Goal: Find specific page/section: Find specific page/section

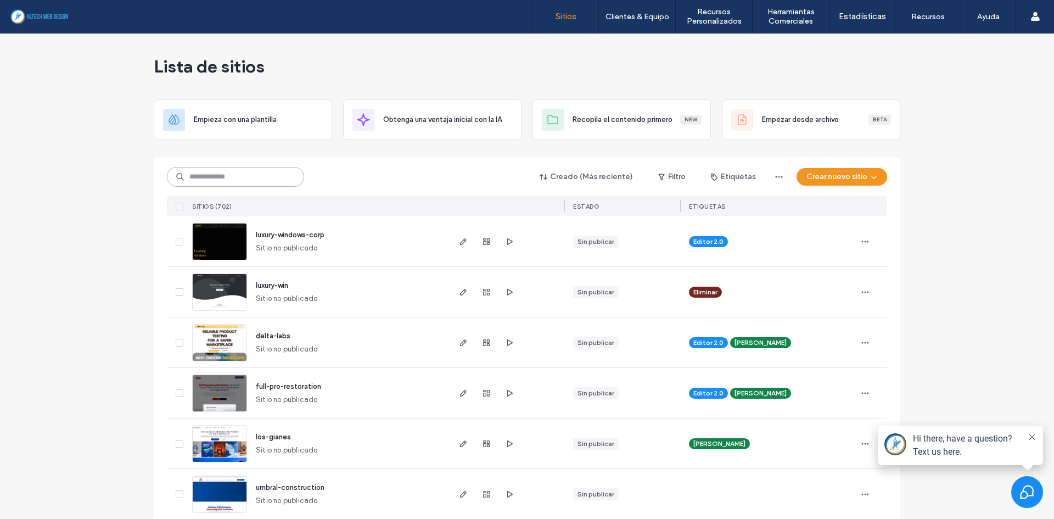
click at [269, 177] on input at bounding box center [235, 177] width 137 height 20
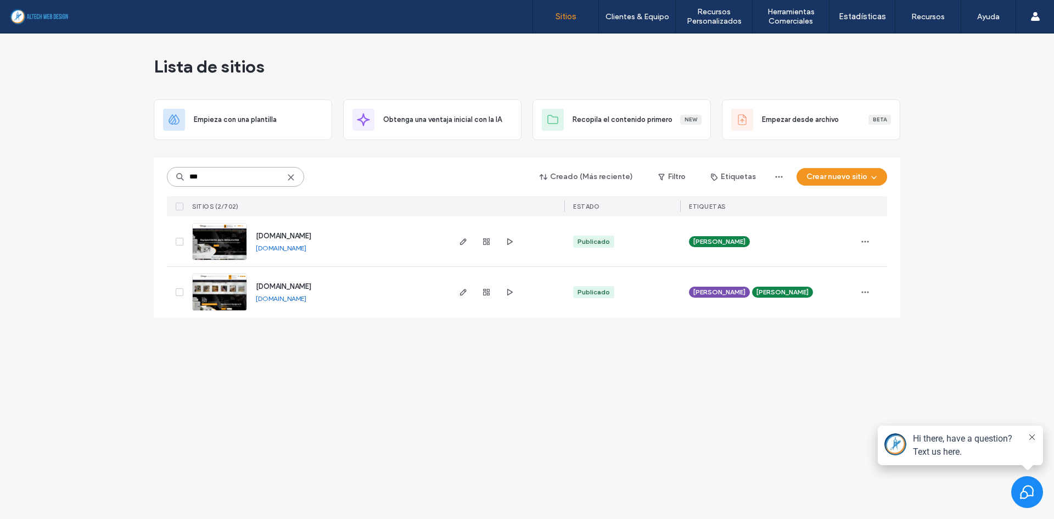
type input "***"
click at [301, 236] on span "[DOMAIN_NAME]" at bounding box center [283, 236] width 55 height 8
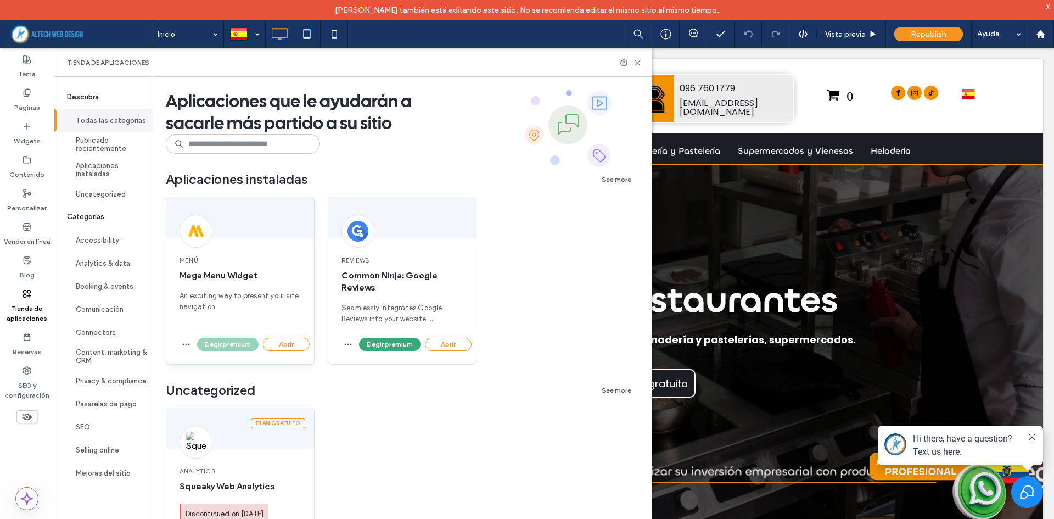
click at [296, 351] on div "Elegir premium Abrir" at bounding box center [240, 350] width 148 height 26
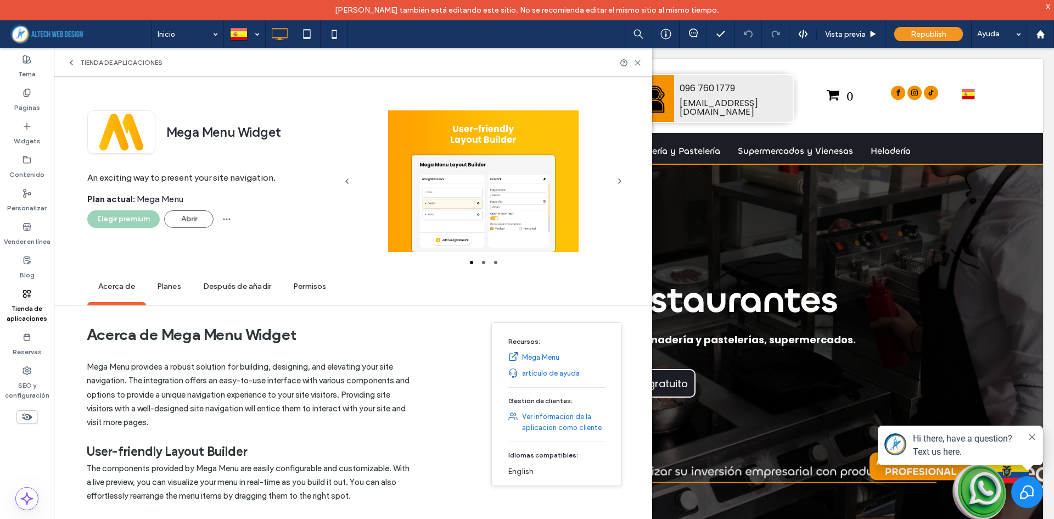
click at [71, 62] on use at bounding box center [71, 62] width 2 height 4
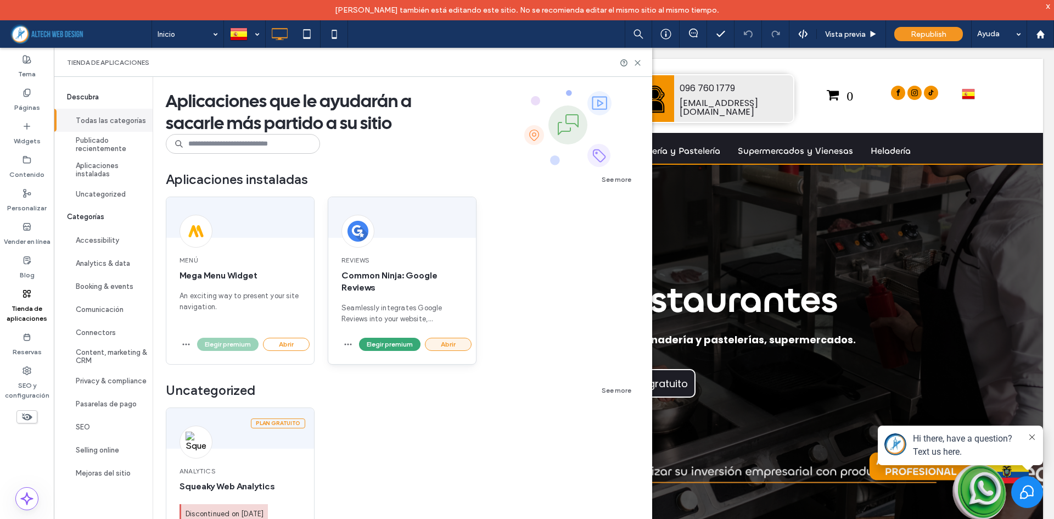
click at [447, 339] on button "Abrir" at bounding box center [448, 343] width 47 height 13
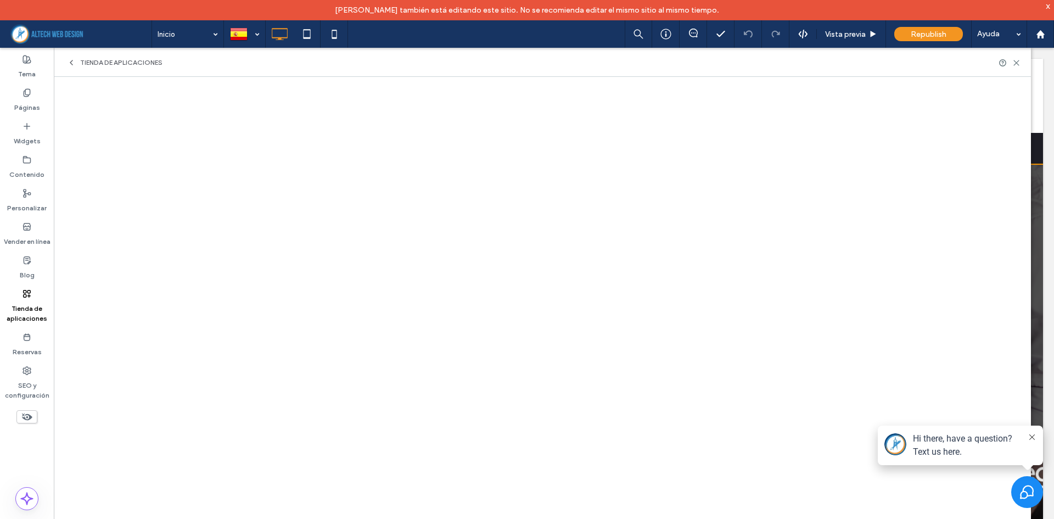
click at [71, 64] on use at bounding box center [71, 62] width 2 height 4
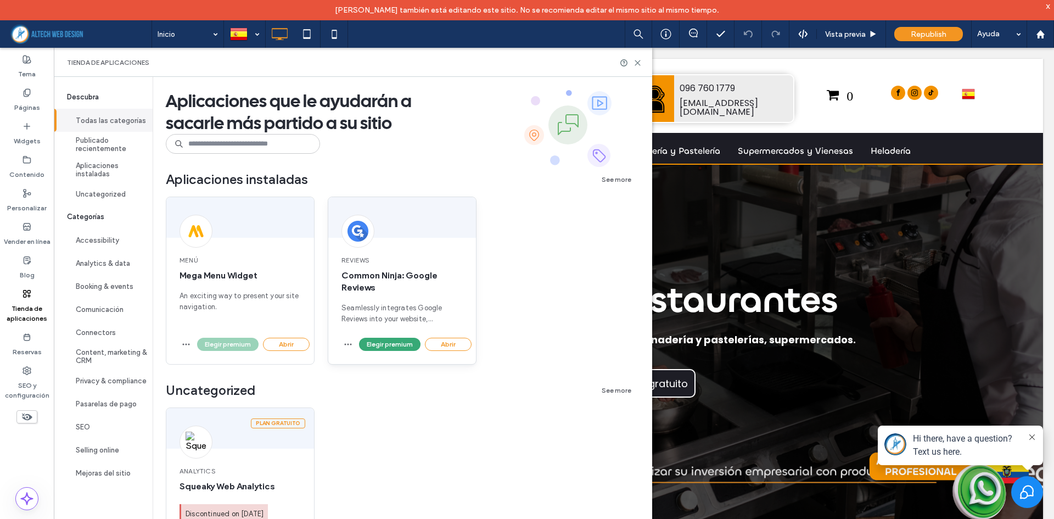
click at [410, 275] on span "Common Ninja: Google Reviews" at bounding box center [401, 281] width 121 height 24
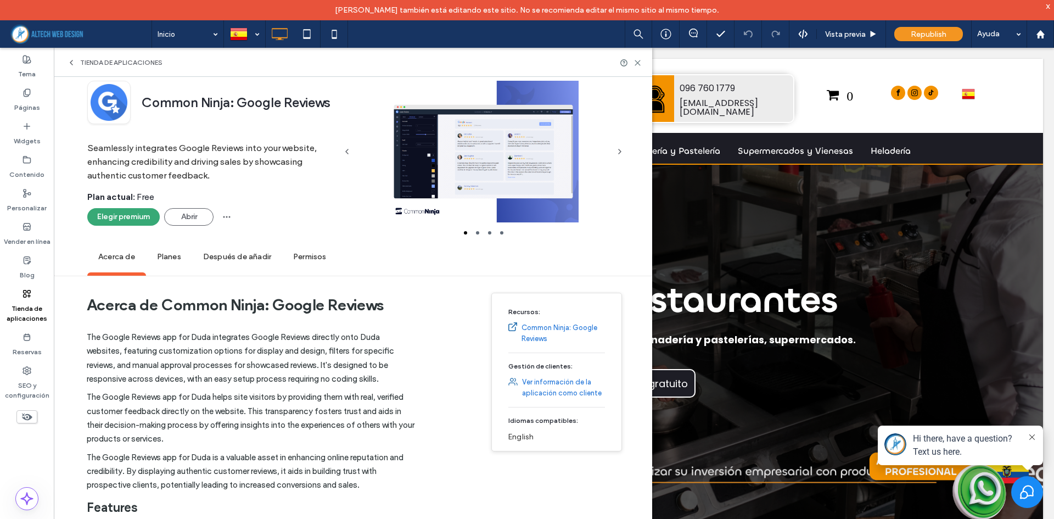
scroll to position [55, 0]
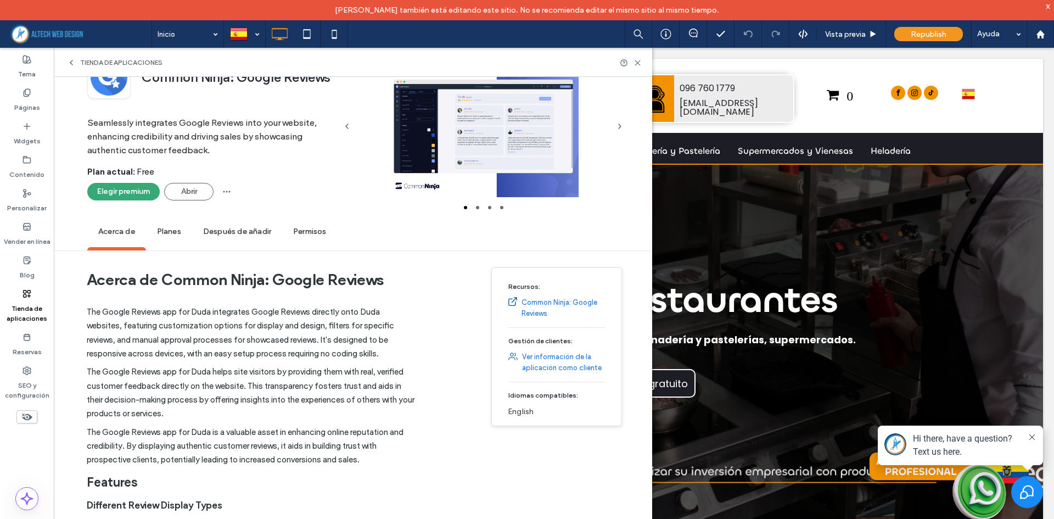
click at [167, 239] on span "Planes" at bounding box center [169, 232] width 46 height 30
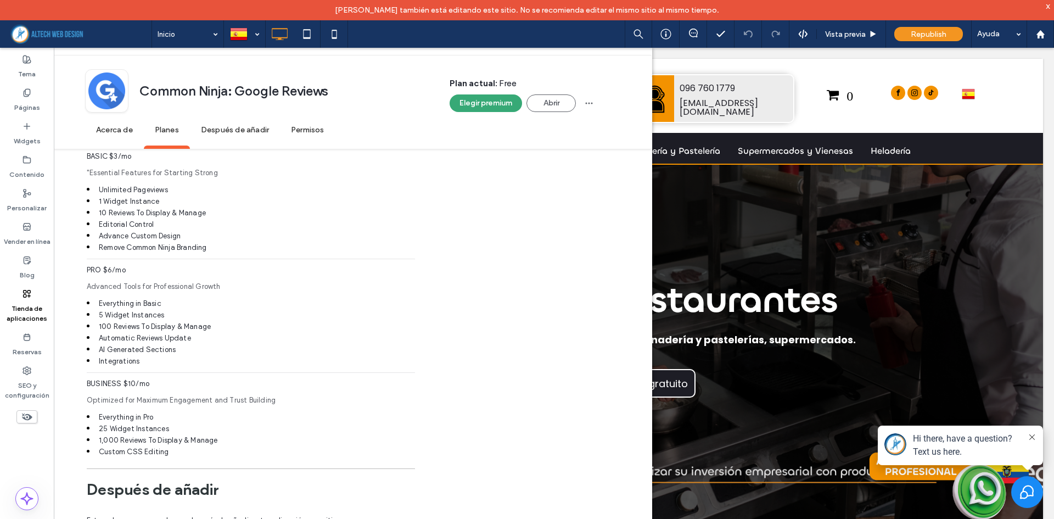
scroll to position [793, 0]
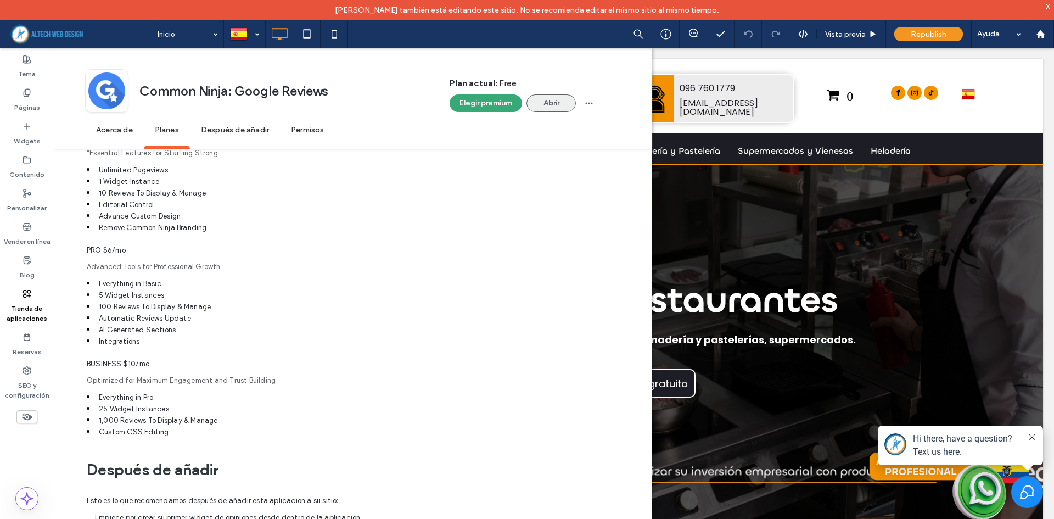
click at [559, 108] on button "Abrir" at bounding box center [550, 103] width 49 height 18
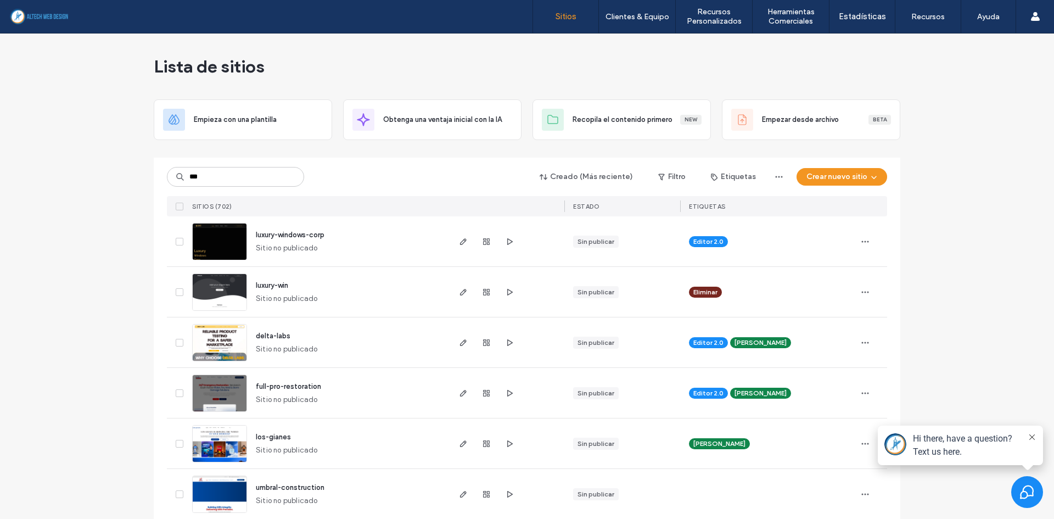
type input "***"
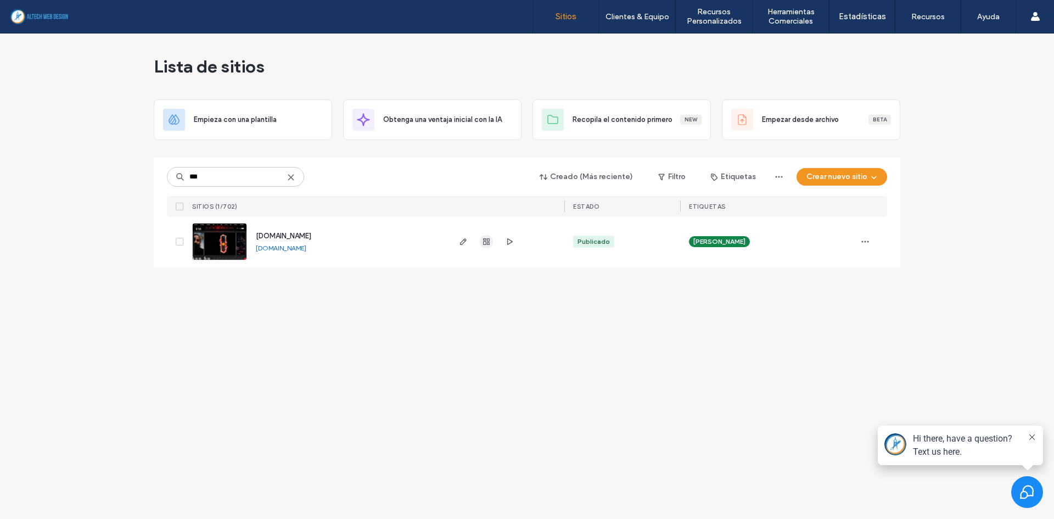
click at [482, 238] on icon "button" at bounding box center [486, 241] width 9 height 9
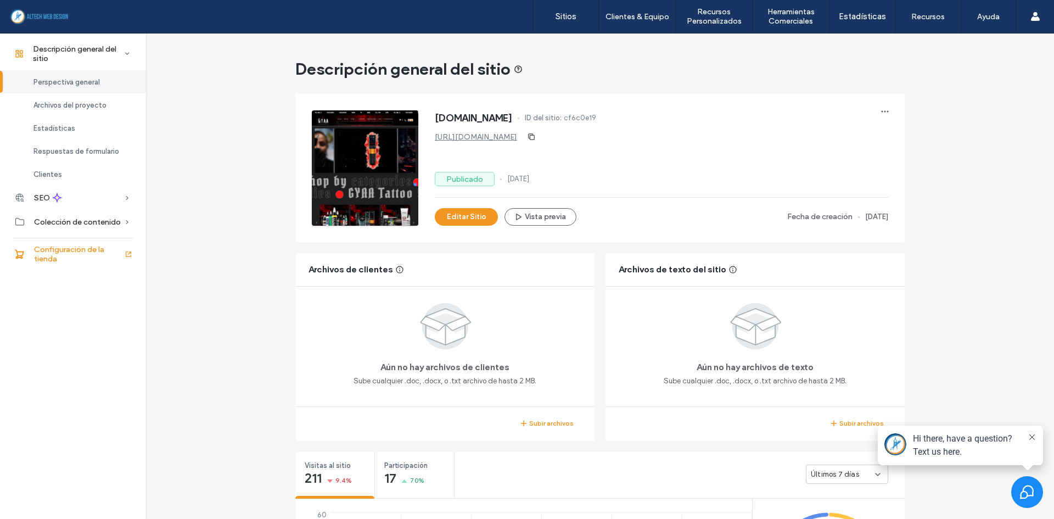
click at [69, 252] on span "Configuración de la tienda" at bounding box center [79, 254] width 90 height 19
